Goal: Task Accomplishment & Management: Manage account settings

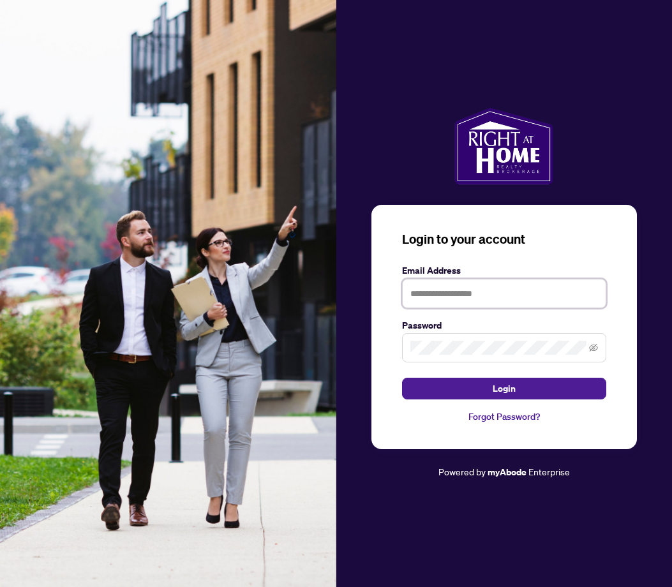
type input "**********"
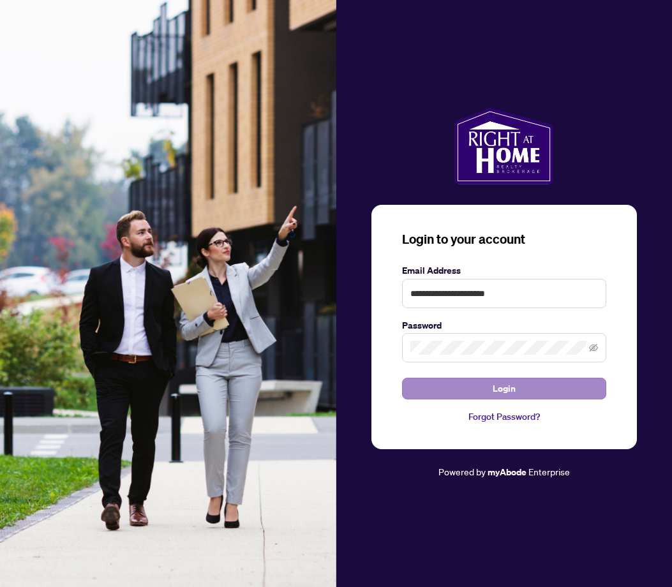
click at [491, 389] on button "Login" at bounding box center [504, 389] width 204 height 22
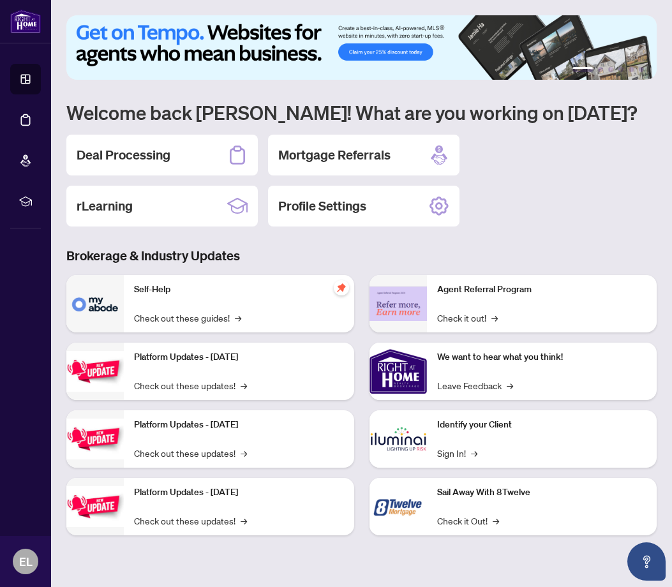
click at [190, 298] on div "Self-Help Check out these guides! →" at bounding box center [239, 303] width 230 height 57
click at [146, 157] on h2 "Deal Processing" at bounding box center [124, 155] width 94 height 18
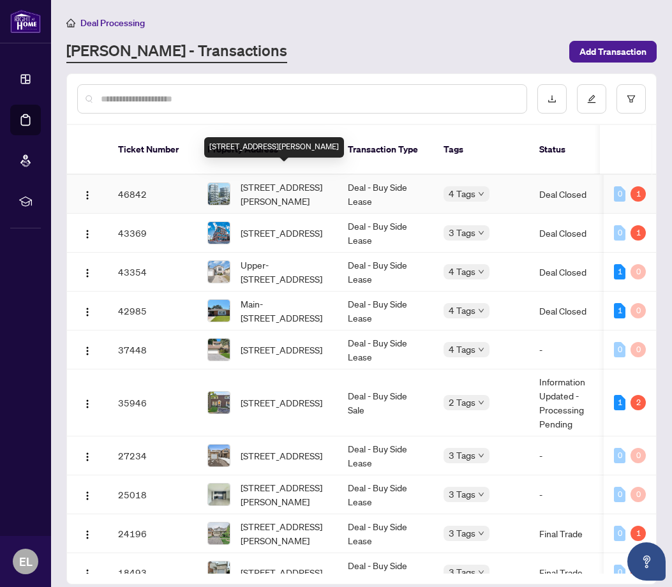
click at [306, 180] on span "[STREET_ADDRESS][PERSON_NAME]" at bounding box center [284, 194] width 87 height 28
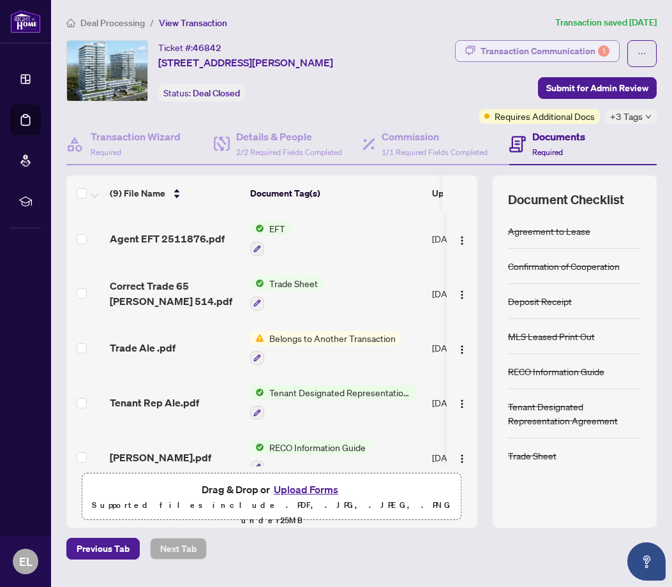
click at [537, 52] on div "Transaction Communication 1" at bounding box center [545, 51] width 129 height 20
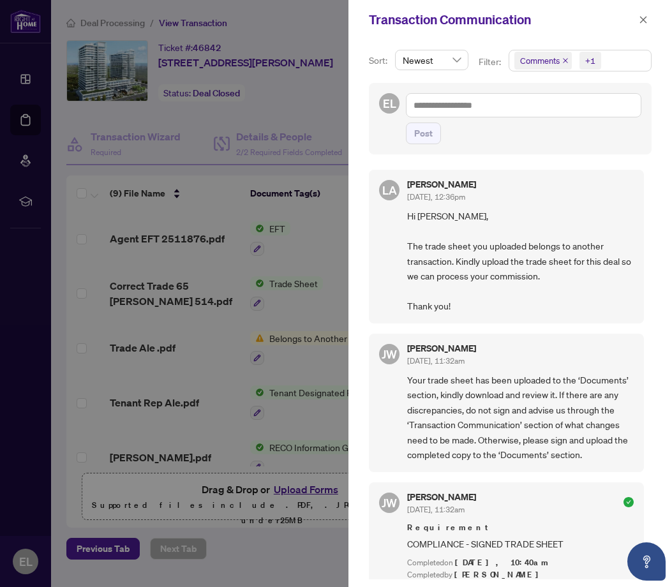
click at [217, 266] on div at bounding box center [336, 293] width 672 height 587
click at [282, 183] on div at bounding box center [336, 293] width 672 height 587
click at [295, 495] on div at bounding box center [336, 293] width 672 height 587
click at [326, 492] on div at bounding box center [336, 293] width 672 height 587
click at [644, 19] on icon "close" at bounding box center [643, 19] width 9 height 9
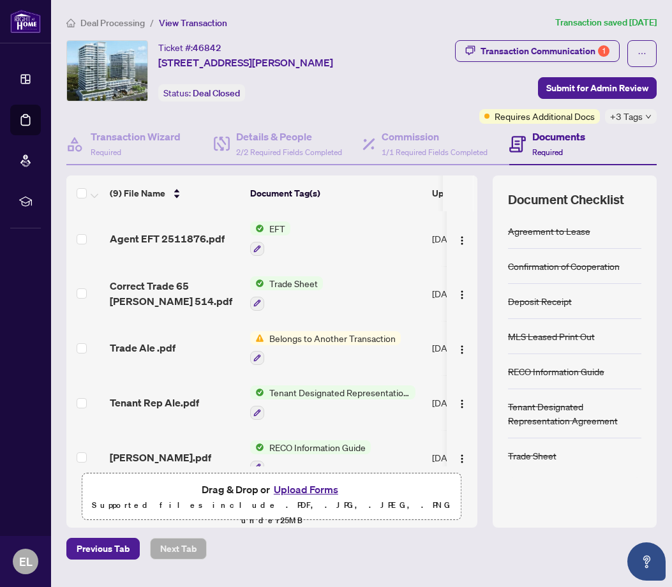
click at [306, 284] on span "Trade Sheet" at bounding box center [293, 283] width 59 height 14
click at [208, 285] on span "Correct Trade 65 [PERSON_NAME] 514.pdf" at bounding box center [175, 293] width 130 height 31
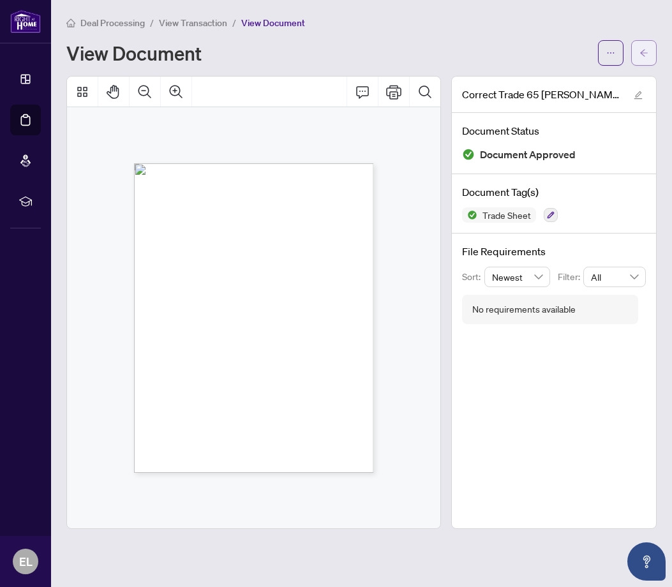
click at [644, 52] on icon "arrow-left" at bounding box center [644, 53] width 9 height 9
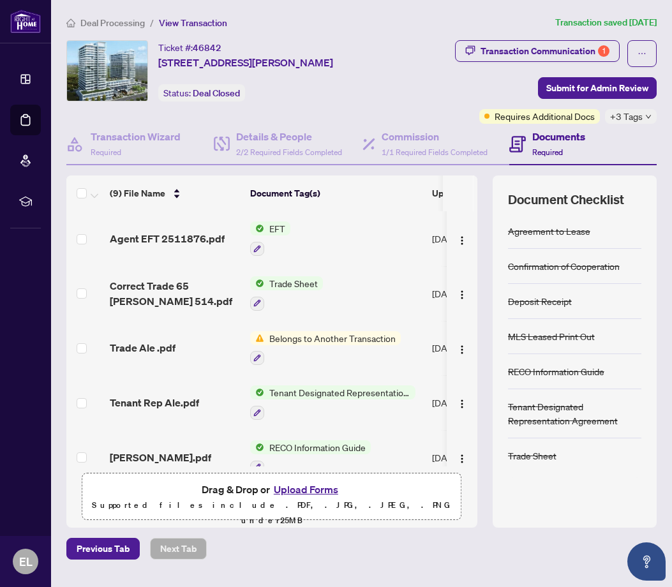
click at [312, 490] on button "Upload Forms" at bounding box center [306, 489] width 72 height 17
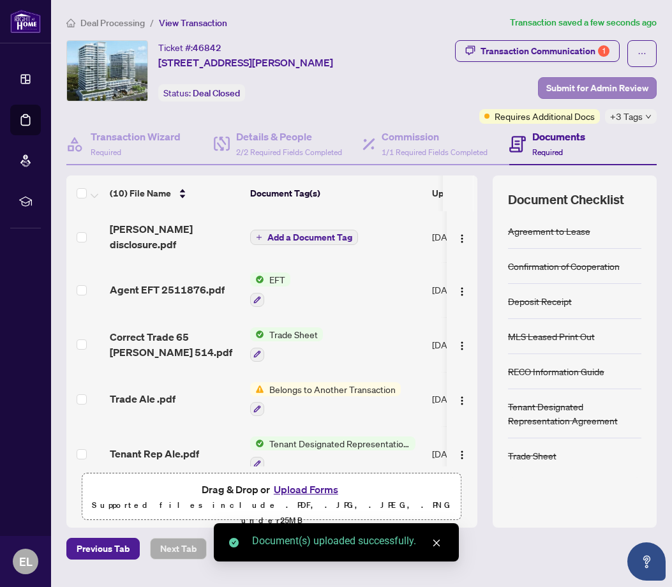
click at [591, 87] on span "Submit for Admin Review" at bounding box center [597, 88] width 102 height 20
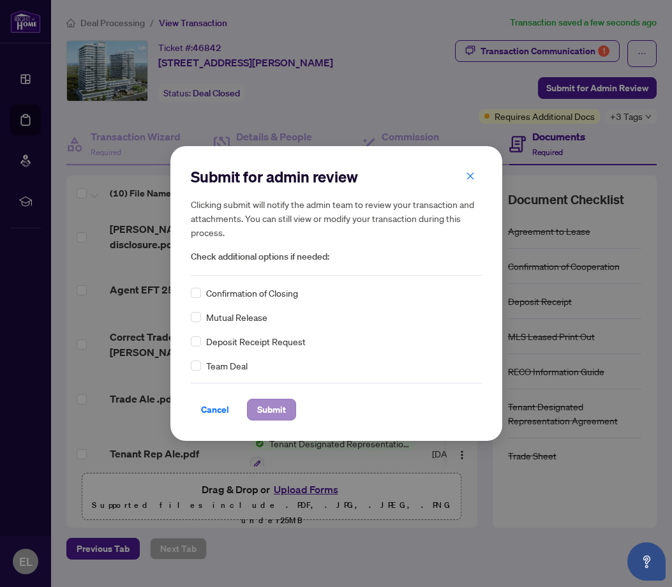
click at [269, 407] on span "Submit" at bounding box center [271, 410] width 29 height 20
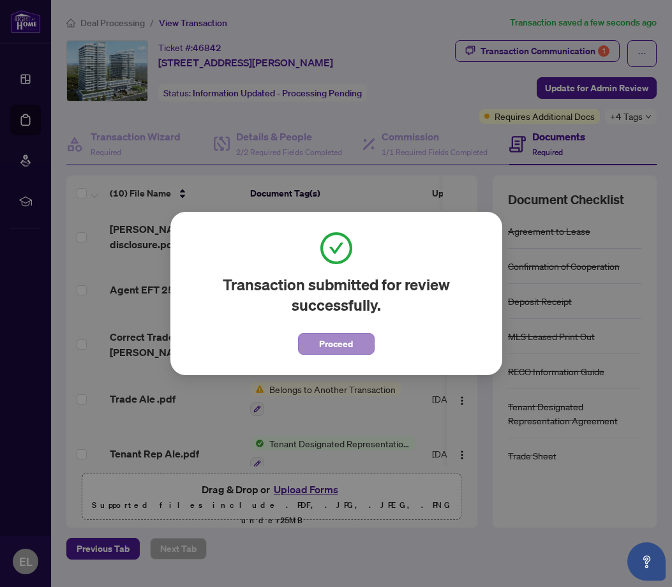
click at [343, 347] on span "Proceed" at bounding box center [336, 344] width 34 height 20
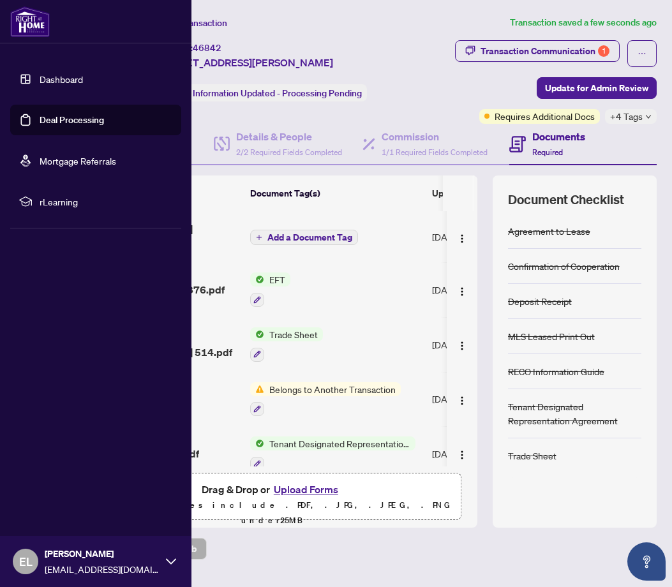
click at [58, 79] on link "Dashboard" at bounding box center [61, 78] width 43 height 11
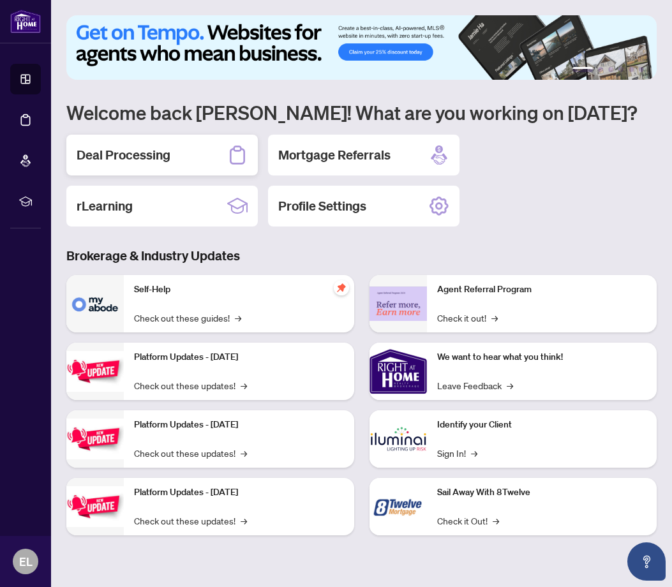
click at [131, 151] on h2 "Deal Processing" at bounding box center [124, 155] width 94 height 18
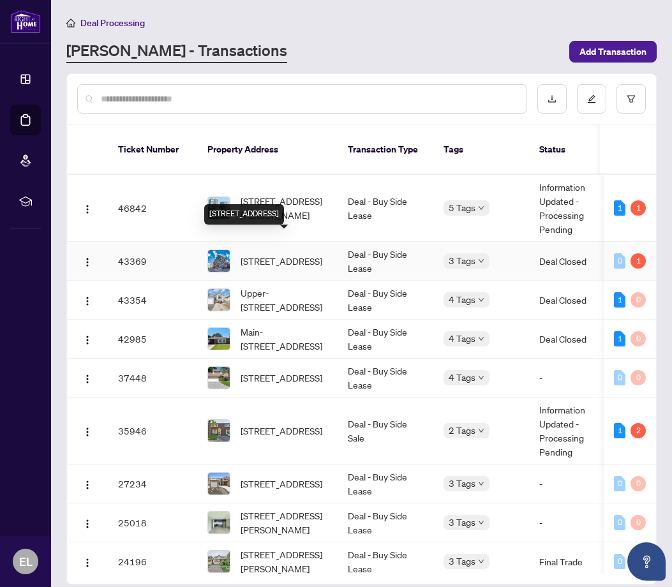
click at [268, 254] on span "[STREET_ADDRESS]" at bounding box center [282, 261] width 82 height 14
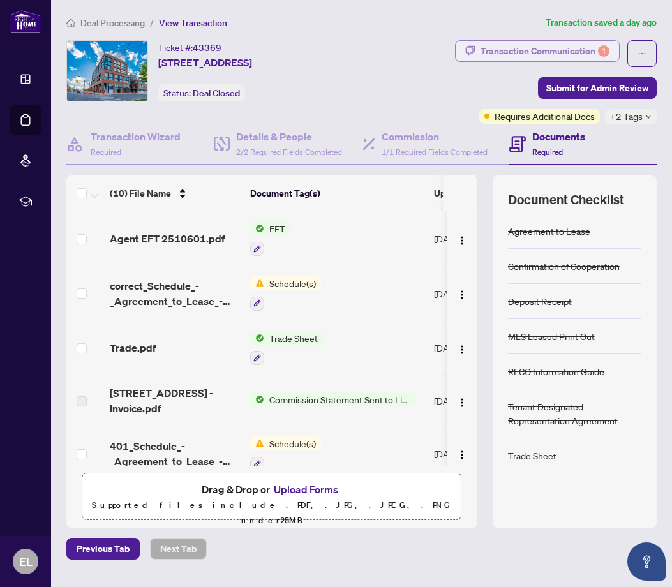
click at [504, 54] on div "Transaction Communication 1" at bounding box center [545, 51] width 129 height 20
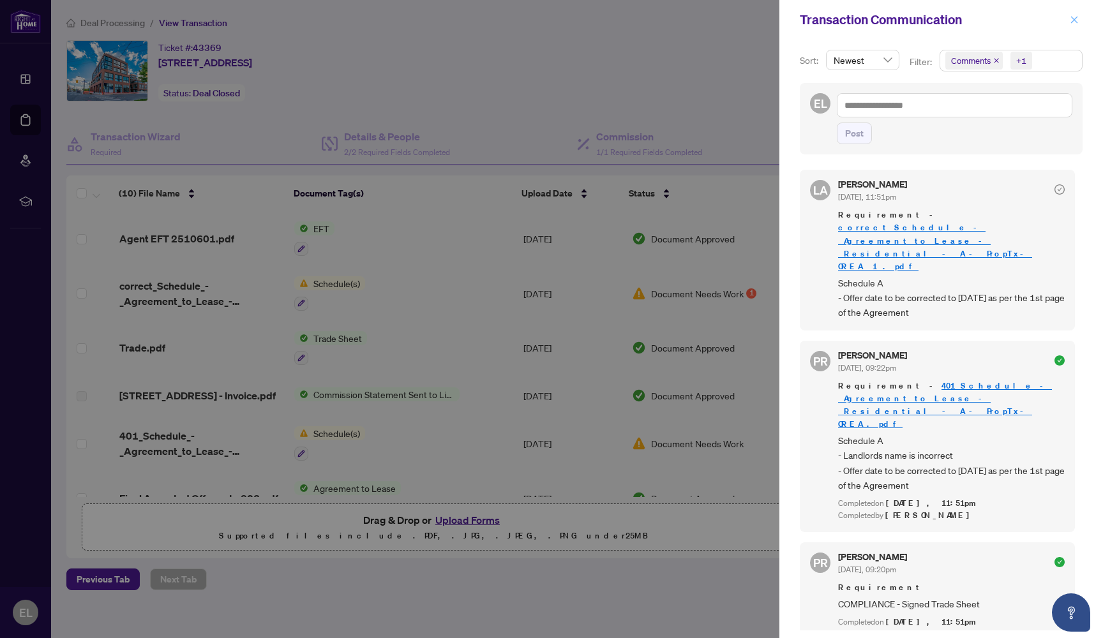
click at [672, 17] on icon "close" at bounding box center [1074, 19] width 9 height 9
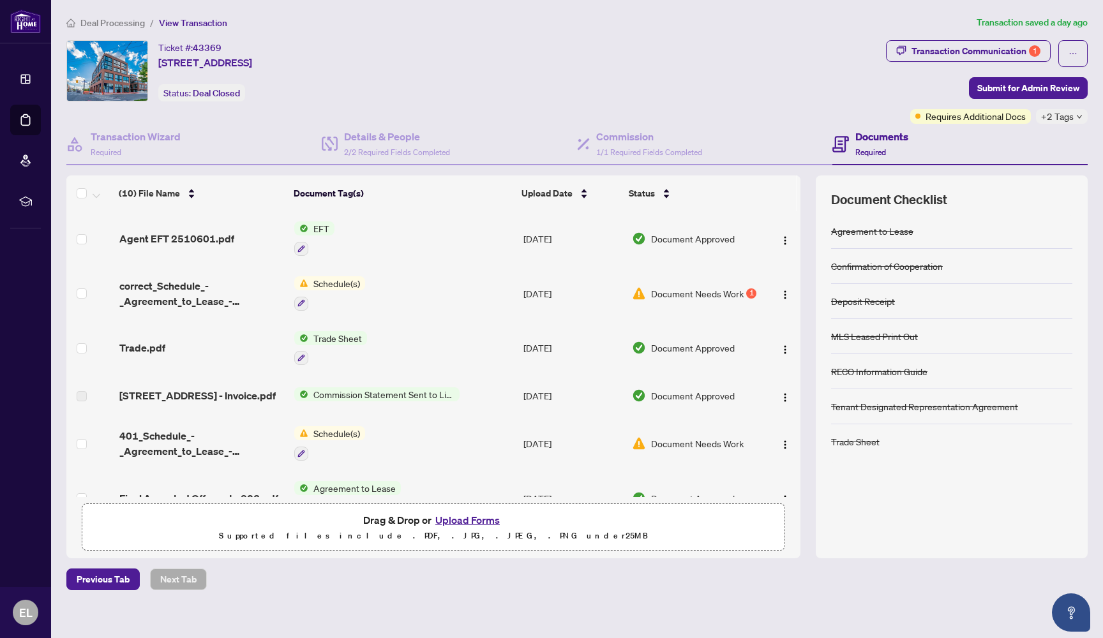
click at [341, 282] on span "Schedule(s)" at bounding box center [336, 283] width 57 height 14
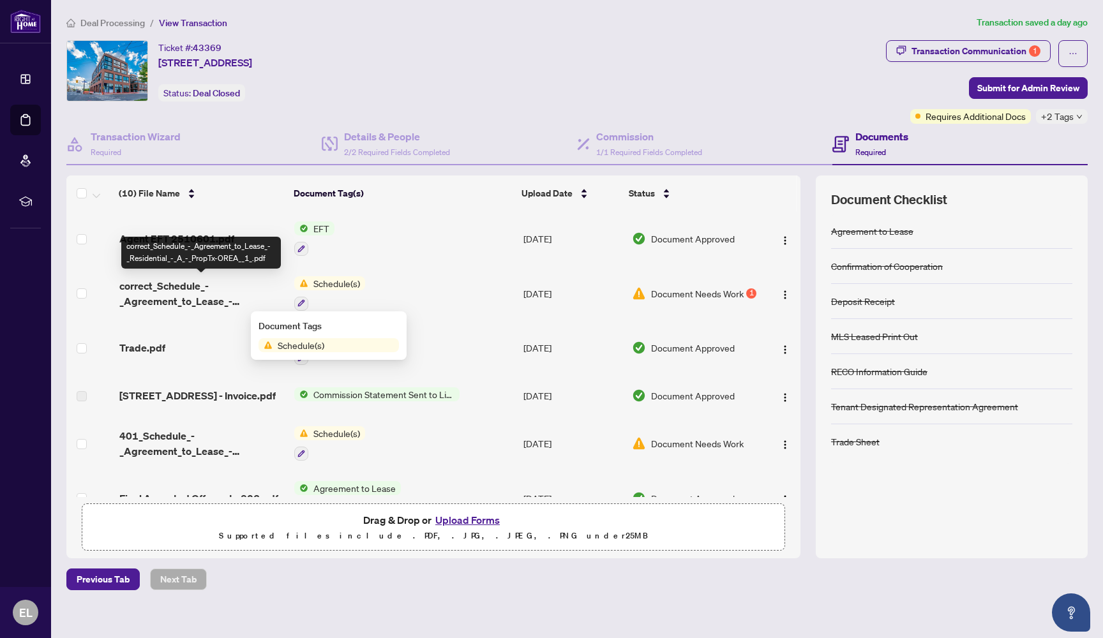
click at [207, 302] on span "correct_Schedule_-_Agreement_to_Lease_-_Residential_-_A_-_PropTx-OREA__1_.pdf" at bounding box center [201, 293] width 165 height 31
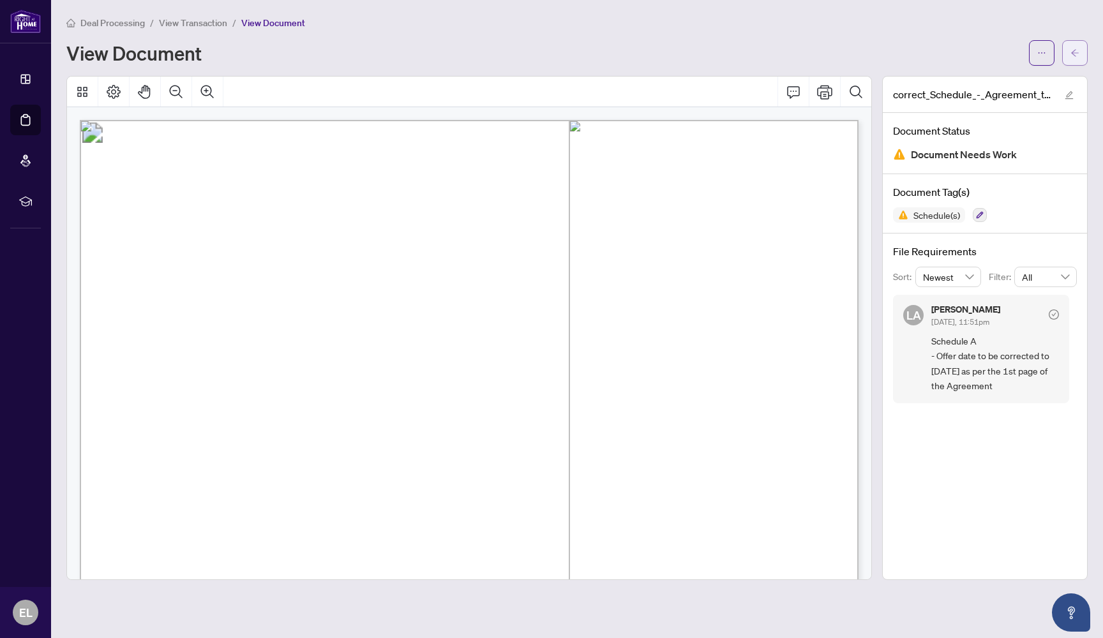
click at [672, 48] on button "button" at bounding box center [1075, 53] width 26 height 26
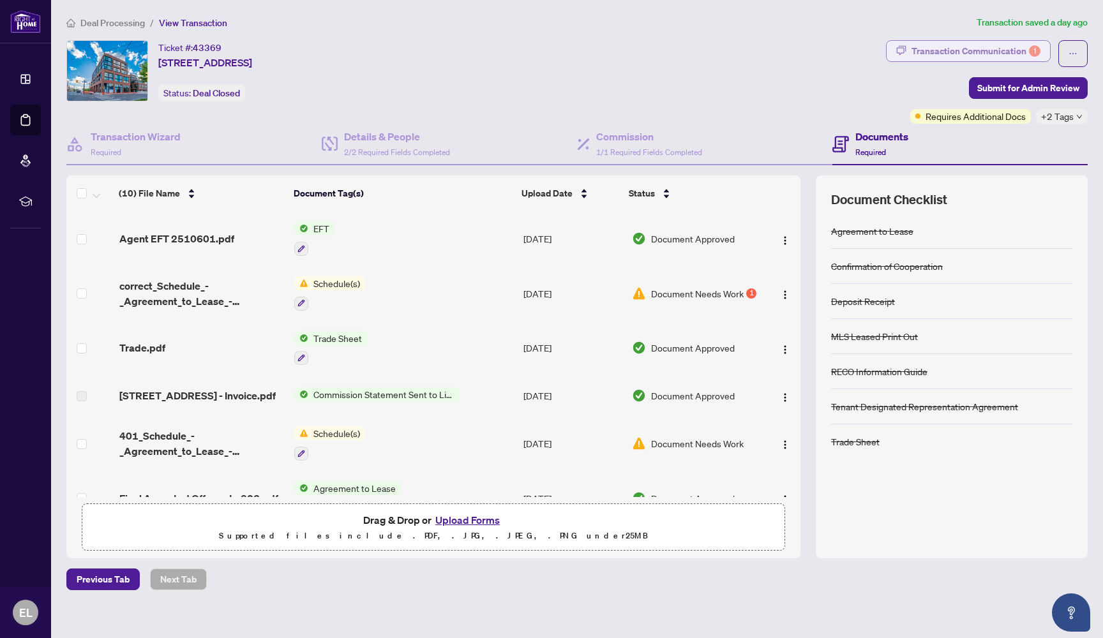
click at [672, 48] on div "Transaction Communication 1" at bounding box center [976, 51] width 129 height 20
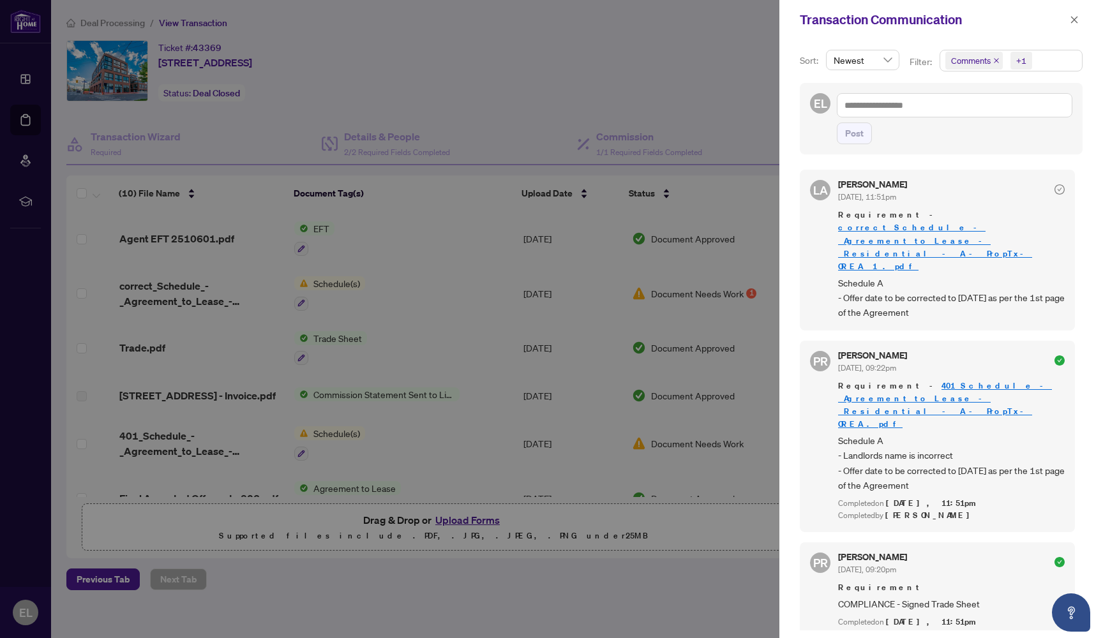
scroll to position [1, 0]
click at [672, 275] on span "Schedule A - Offer date to be corrected to [DATE] as per the 1st page of the Ag…" at bounding box center [951, 297] width 227 height 45
click at [672, 67] on div at bounding box center [551, 319] width 1103 height 638
click at [672, 18] on icon "close" at bounding box center [1074, 19] width 9 height 9
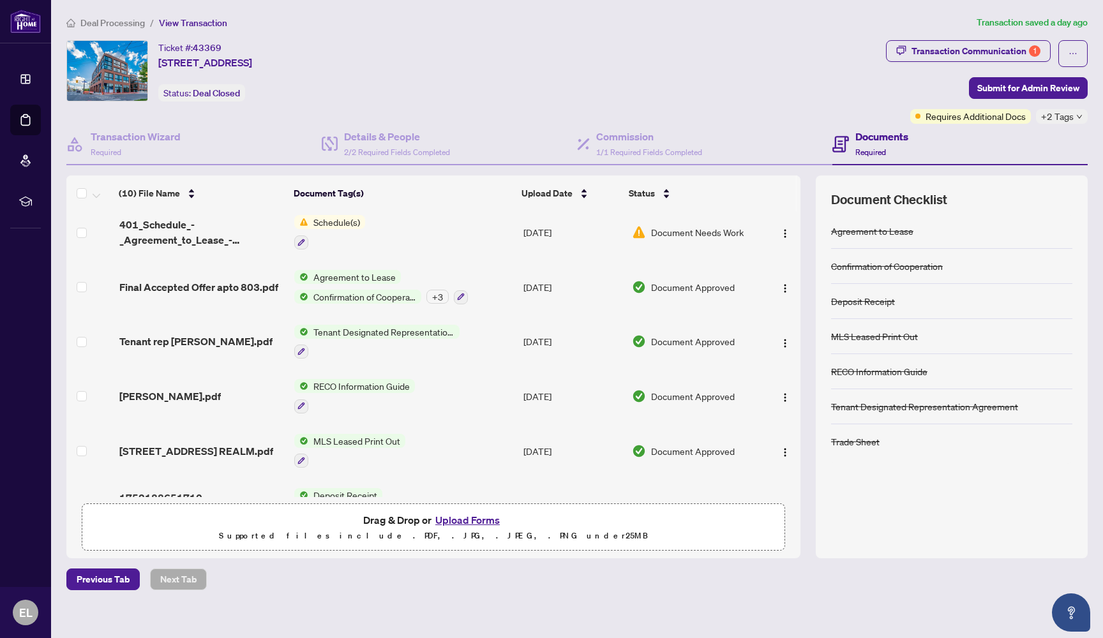
scroll to position [213, 0]
click at [356, 276] on span "Agreement to Lease" at bounding box center [354, 276] width 93 height 14
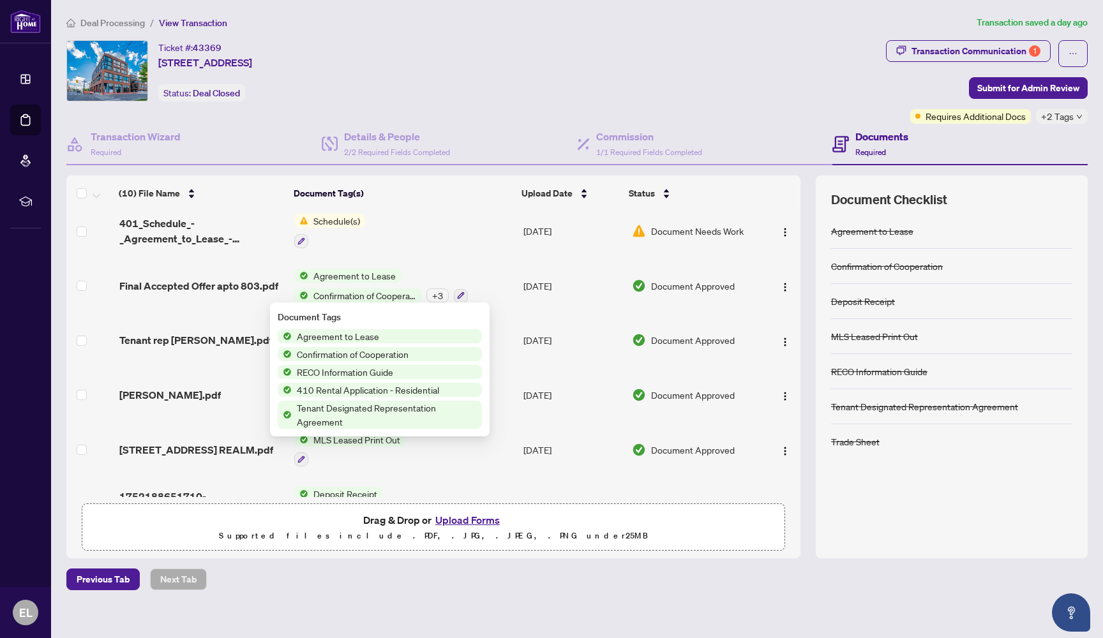
click at [342, 338] on span "Agreement to Lease" at bounding box center [338, 336] width 93 height 14
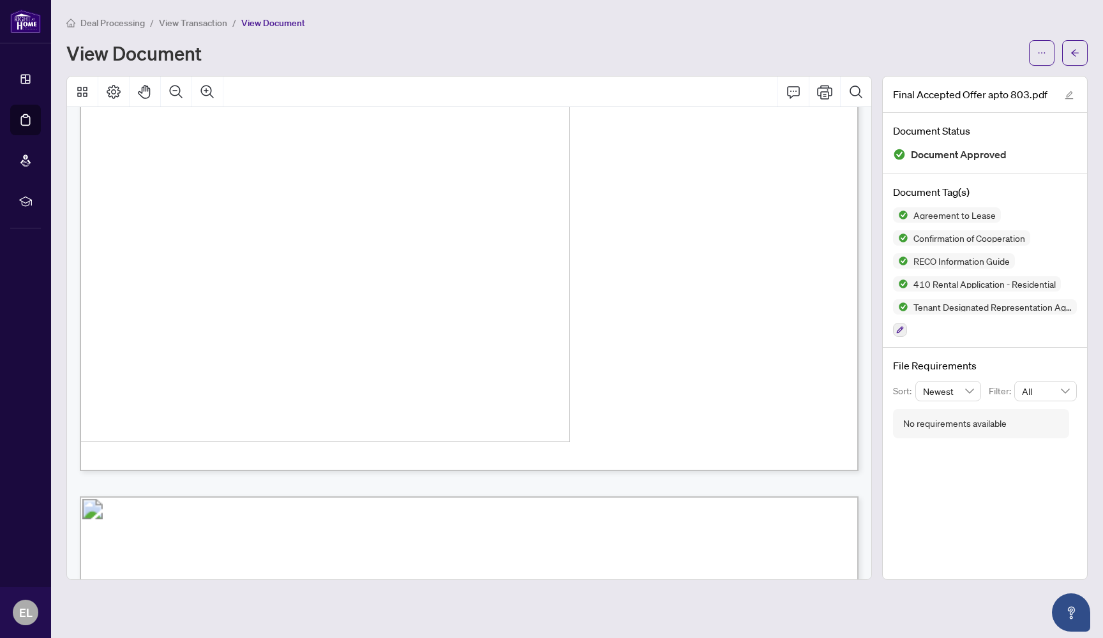
scroll to position [24853, 0]
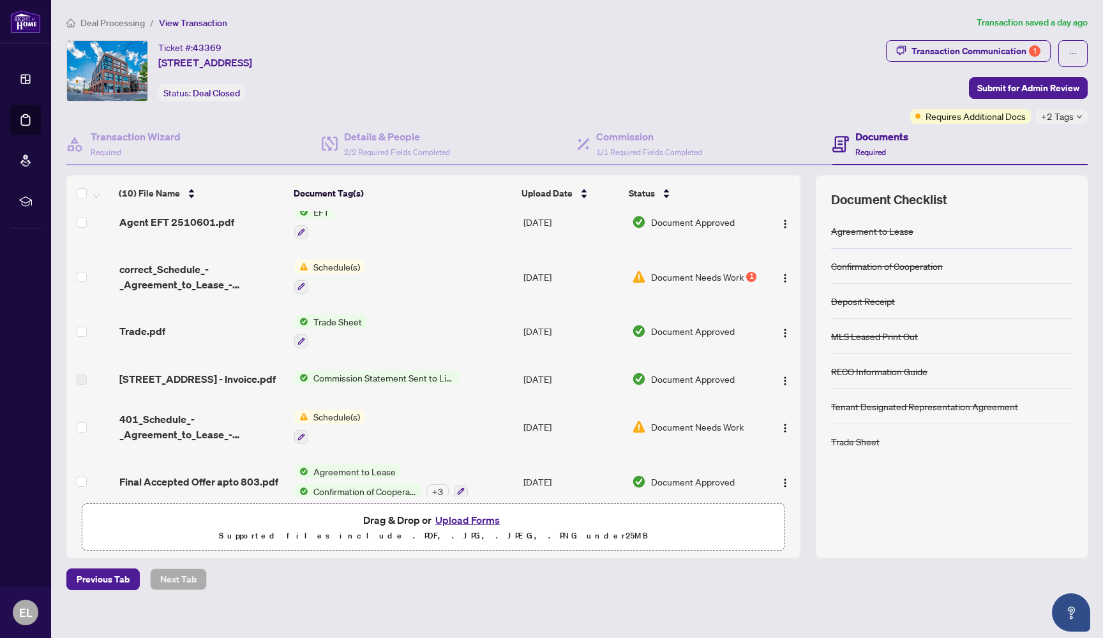
scroll to position [18, 0]
click at [345, 469] on span "Agreement to Lease" at bounding box center [354, 471] width 93 height 14
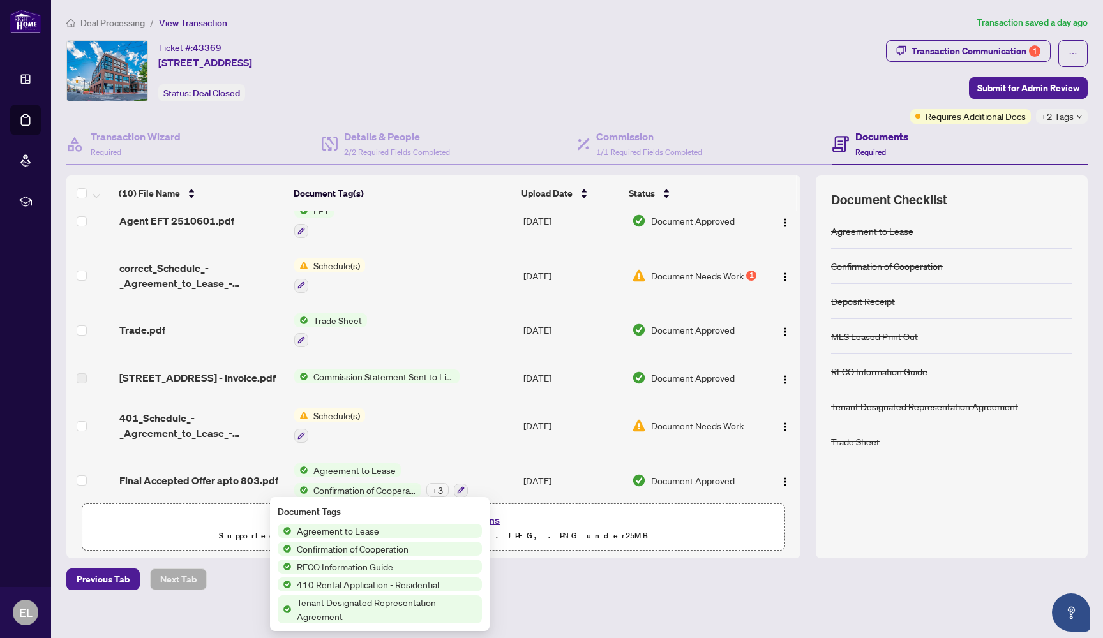
click at [341, 536] on span "Agreement to Lease" at bounding box center [338, 531] width 93 height 14
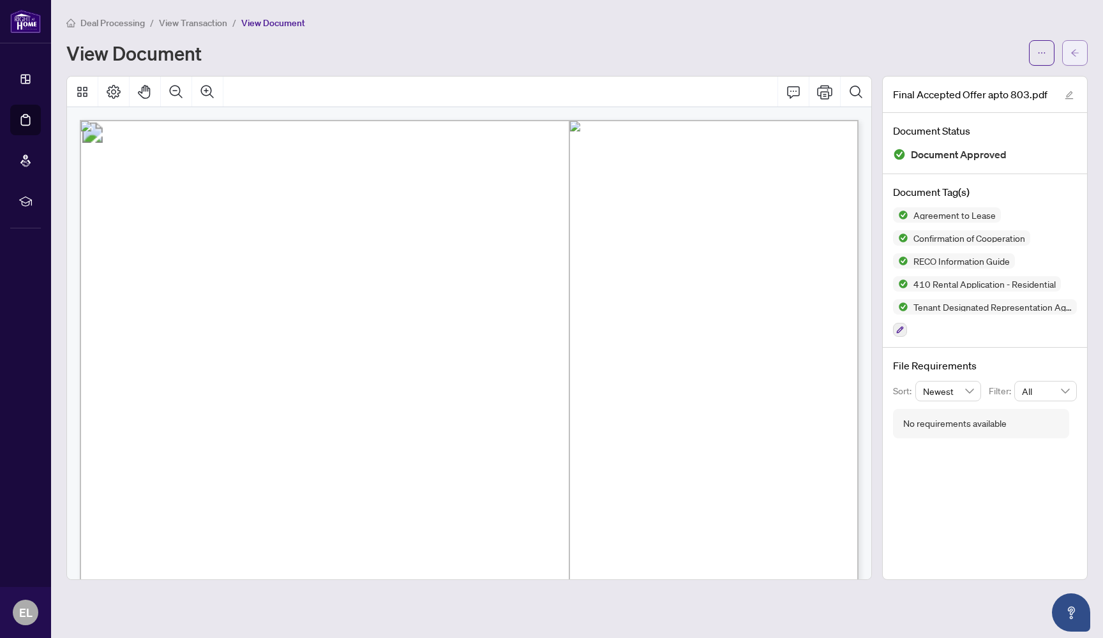
click at [672, 42] on button "button" at bounding box center [1075, 53] width 26 height 26
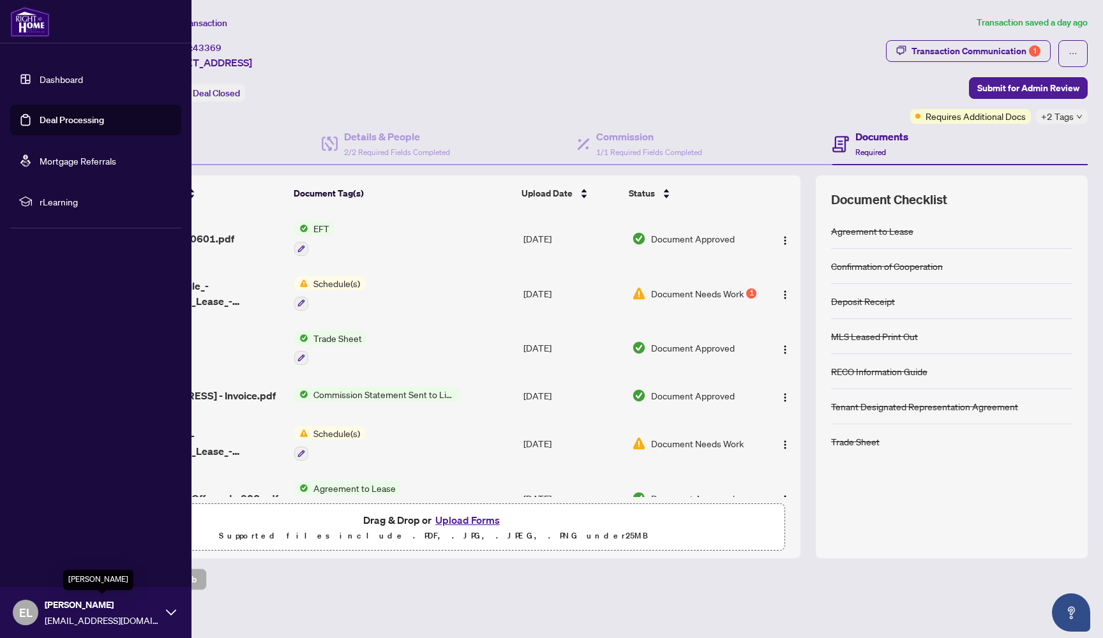
click at [80, 587] on span "[PERSON_NAME]" at bounding box center [102, 605] width 115 height 14
